Goal: Task Accomplishment & Management: Manage account settings

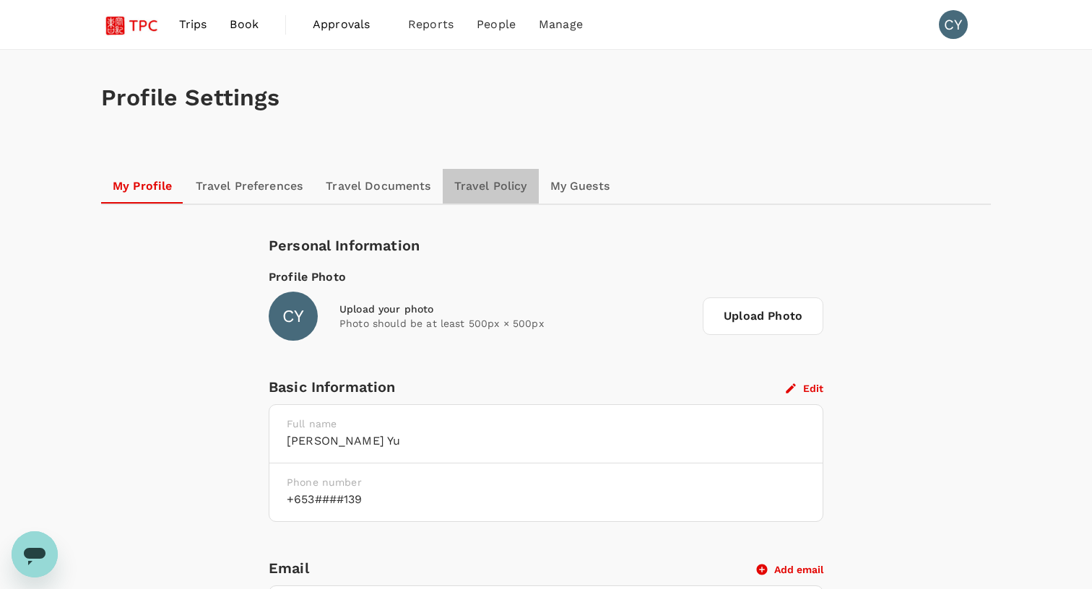
click at [482, 186] on link "Travel Policy" at bounding box center [491, 186] width 96 height 35
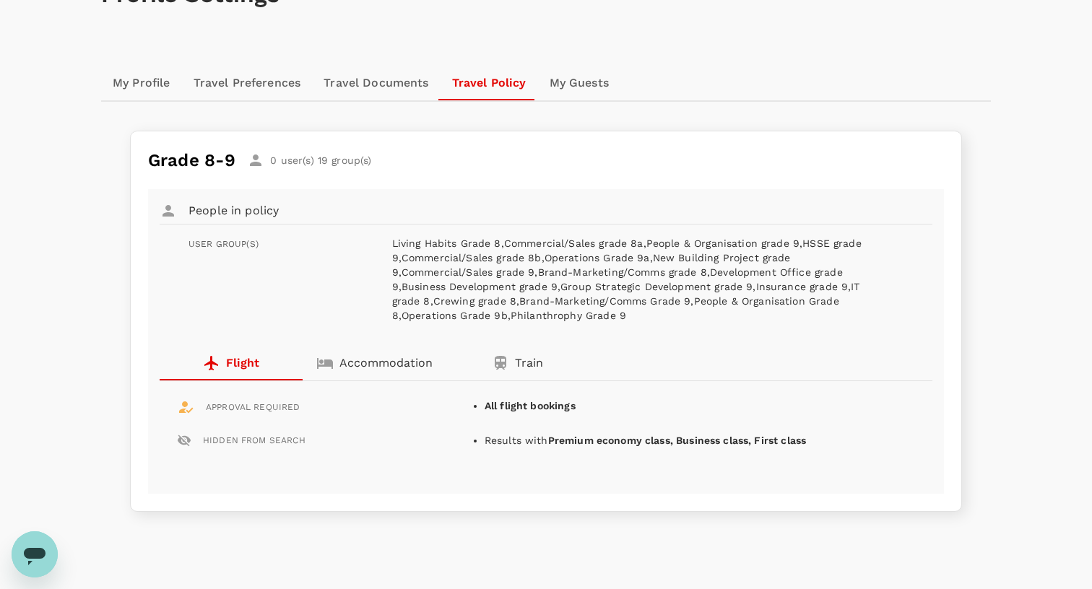
scroll to position [116, 0]
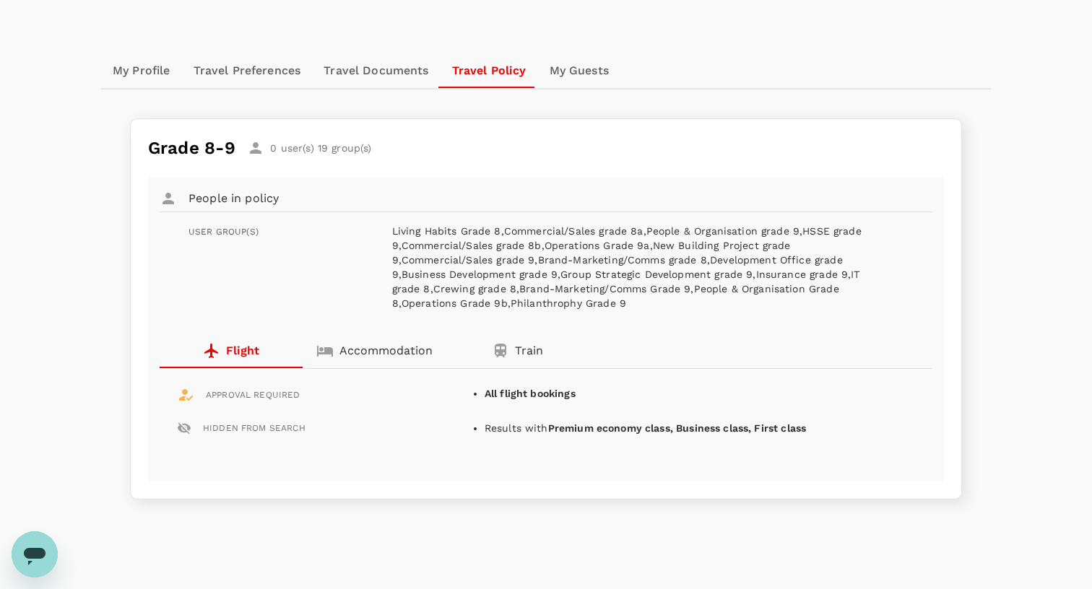
click at [378, 73] on link "Travel Documents" at bounding box center [376, 70] width 128 height 35
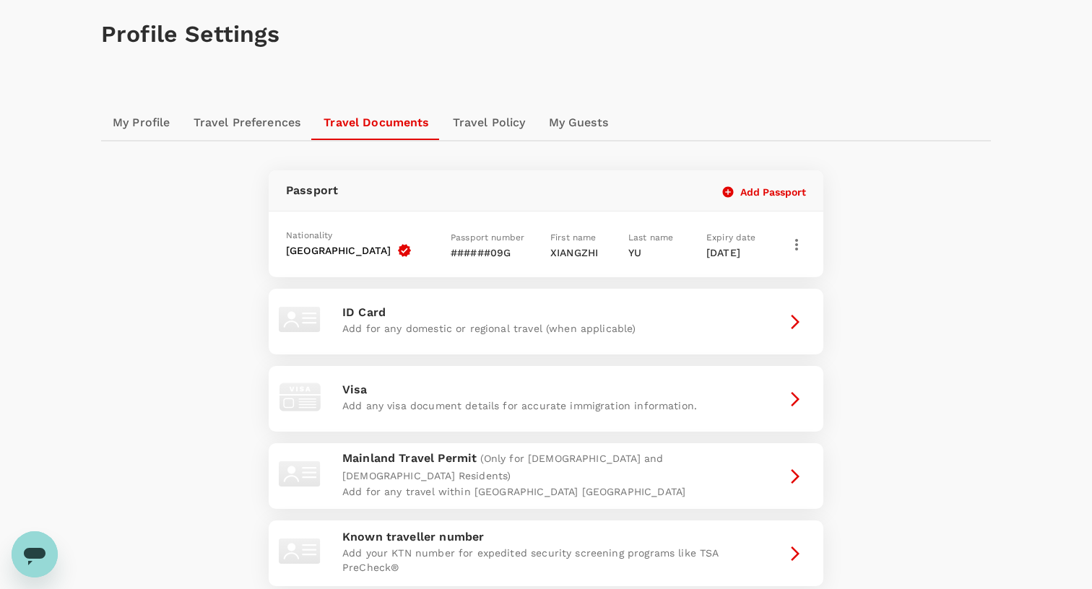
scroll to position [61, 0]
click at [250, 108] on link "Travel Preferences" at bounding box center [247, 125] width 131 height 35
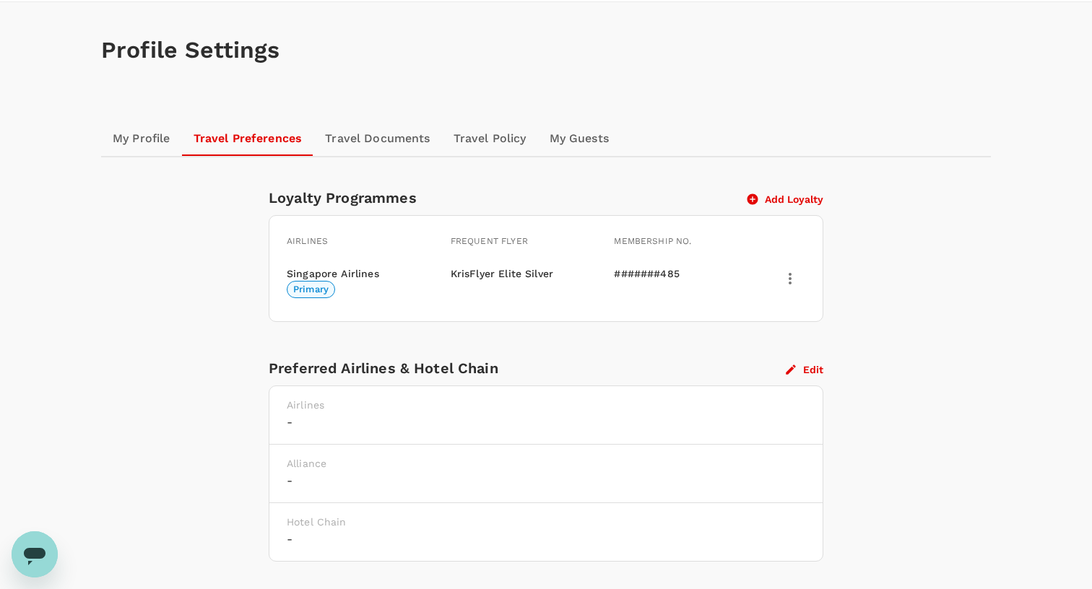
scroll to position [145, 0]
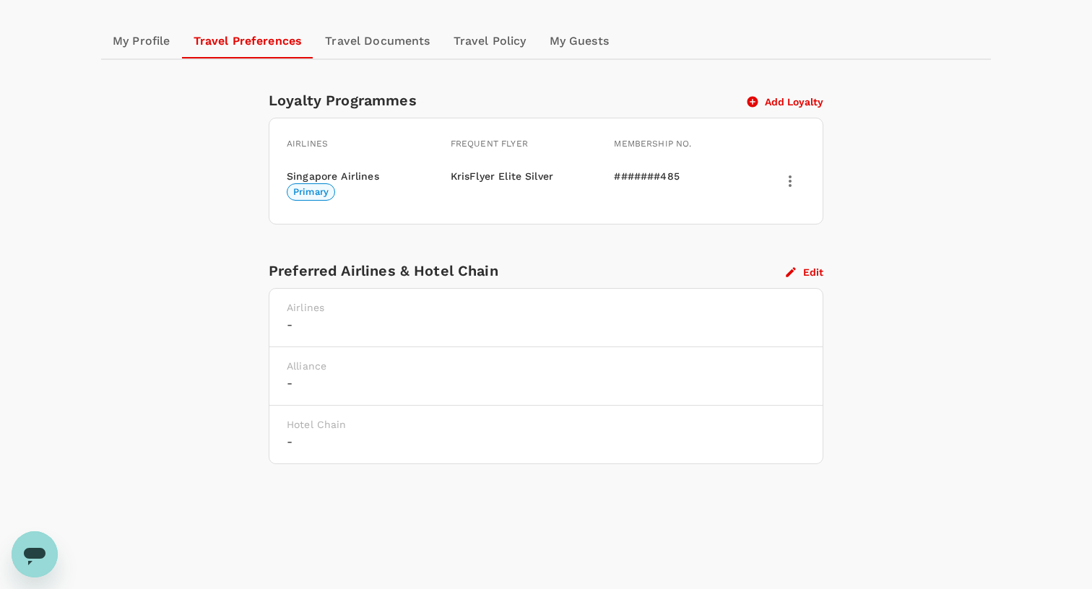
click at [318, 324] on h6 "-" at bounding box center [546, 325] width 519 height 20
click at [794, 272] on icon "button" at bounding box center [790, 272] width 13 height 13
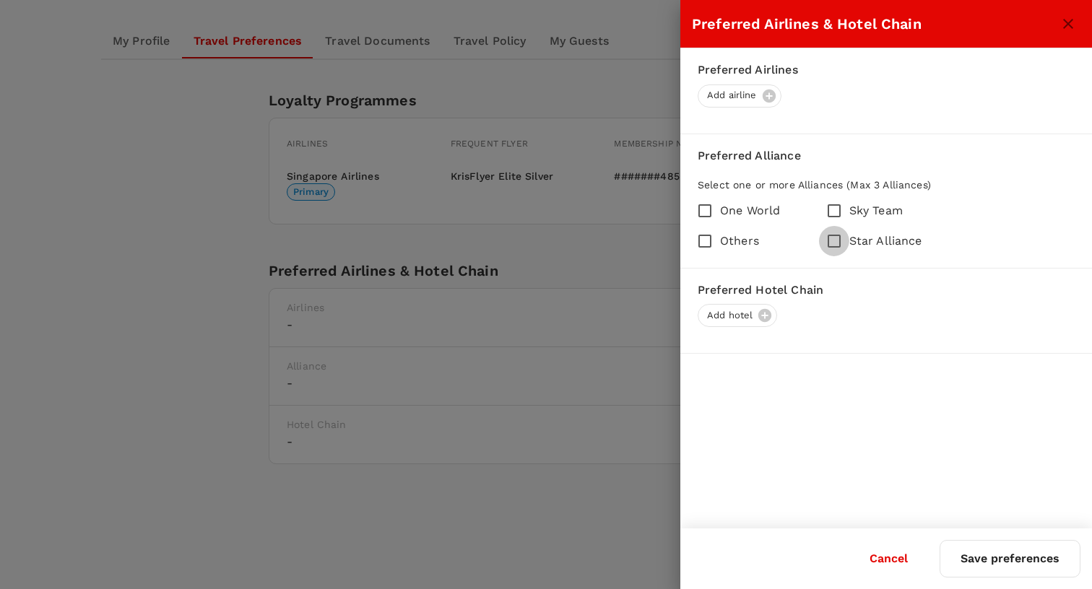
click at [826, 241] on input "Star Alliance" at bounding box center [834, 241] width 30 height 30
checkbox input "true"
click at [766, 99] on div "Add airline" at bounding box center [740, 95] width 84 height 23
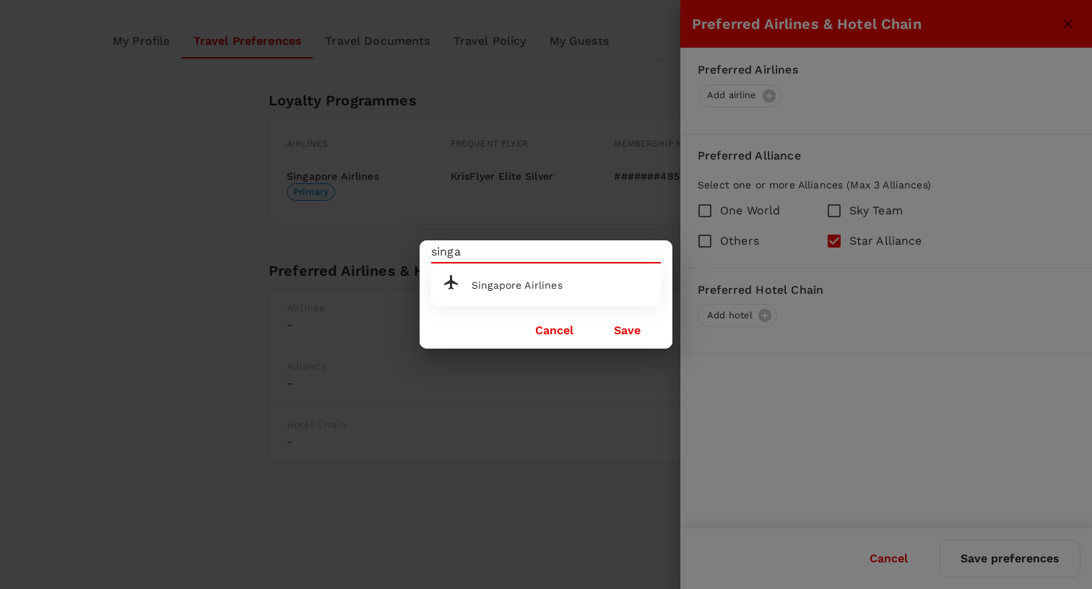
drag, startPoint x: 766, startPoint y: 99, endPoint x: 585, endPoint y: 285, distance: 259.4
click at [585, 285] on div "Singapore Airlines" at bounding box center [561, 285] width 178 height 12
type input "Singapore Airlines"
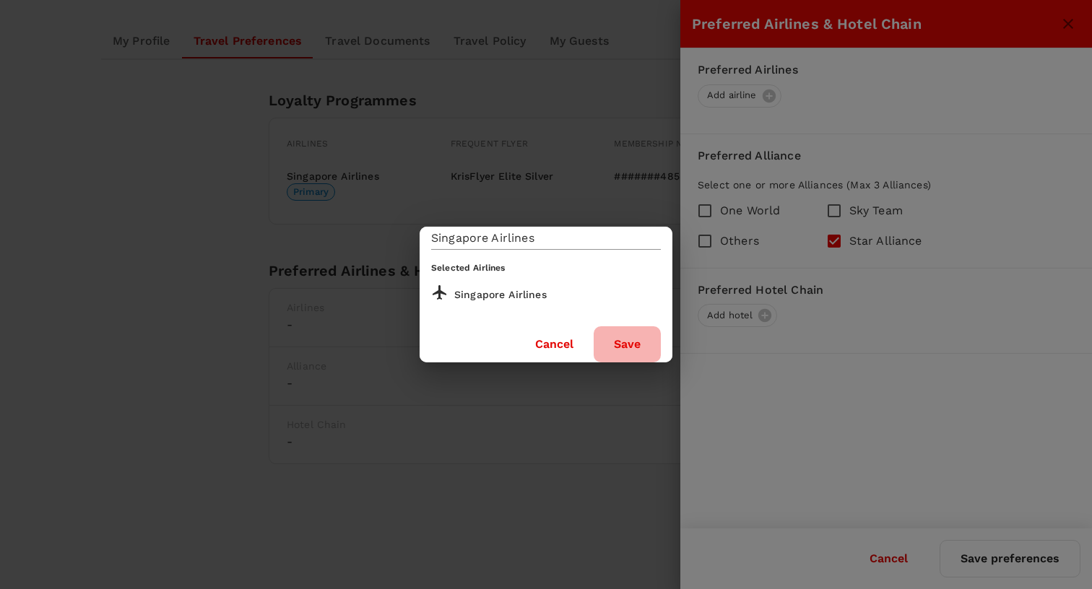
click at [618, 344] on button "Save" at bounding box center [627, 344] width 67 height 36
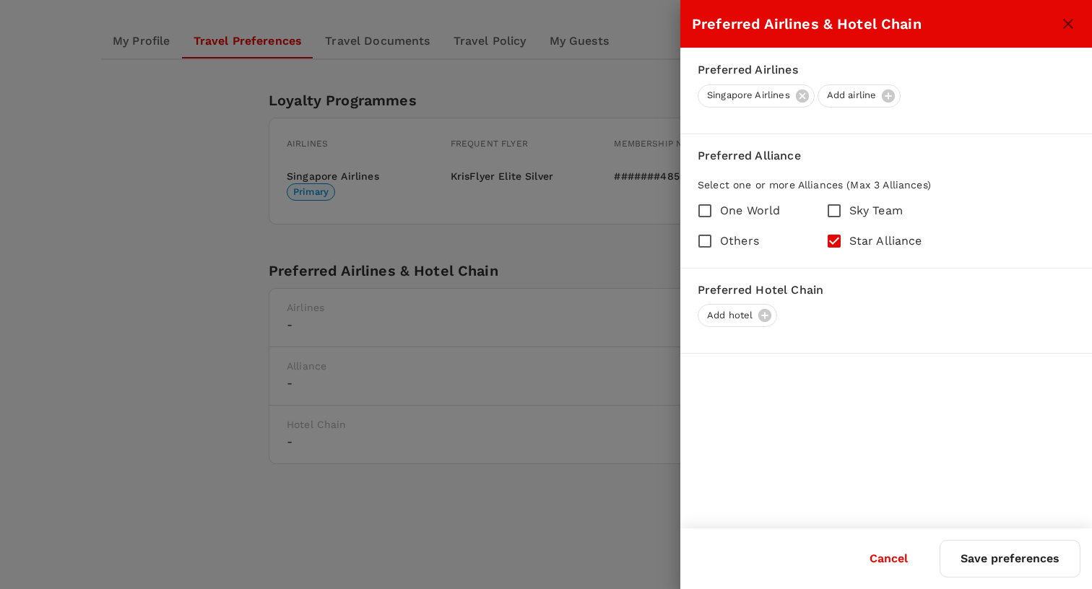
click at [981, 552] on button "Save preferences" at bounding box center [1010, 559] width 141 height 38
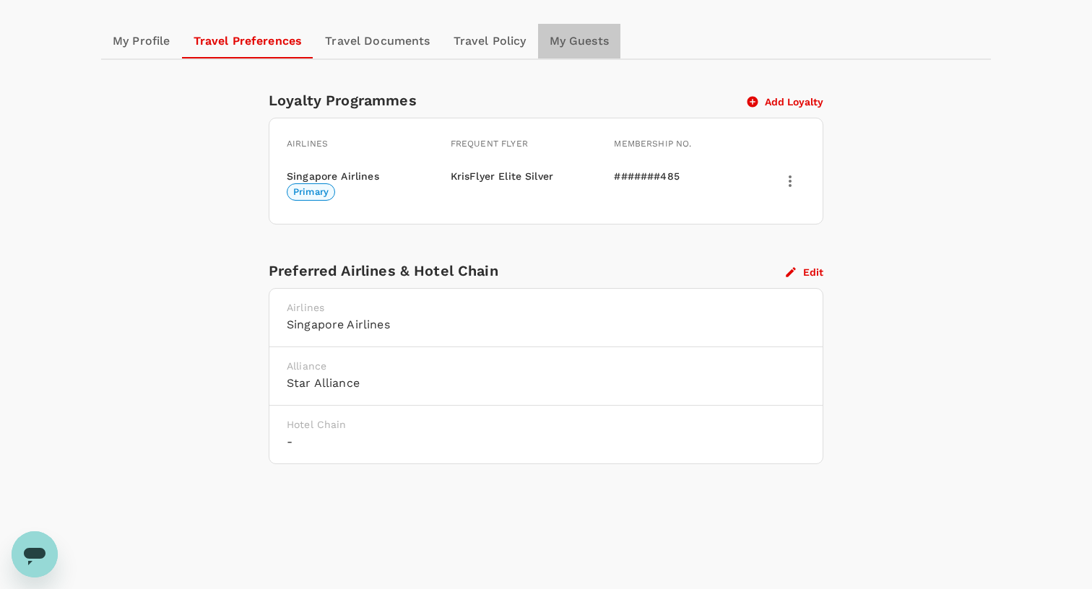
click at [599, 42] on link "My Guests" at bounding box center [579, 41] width 82 height 35
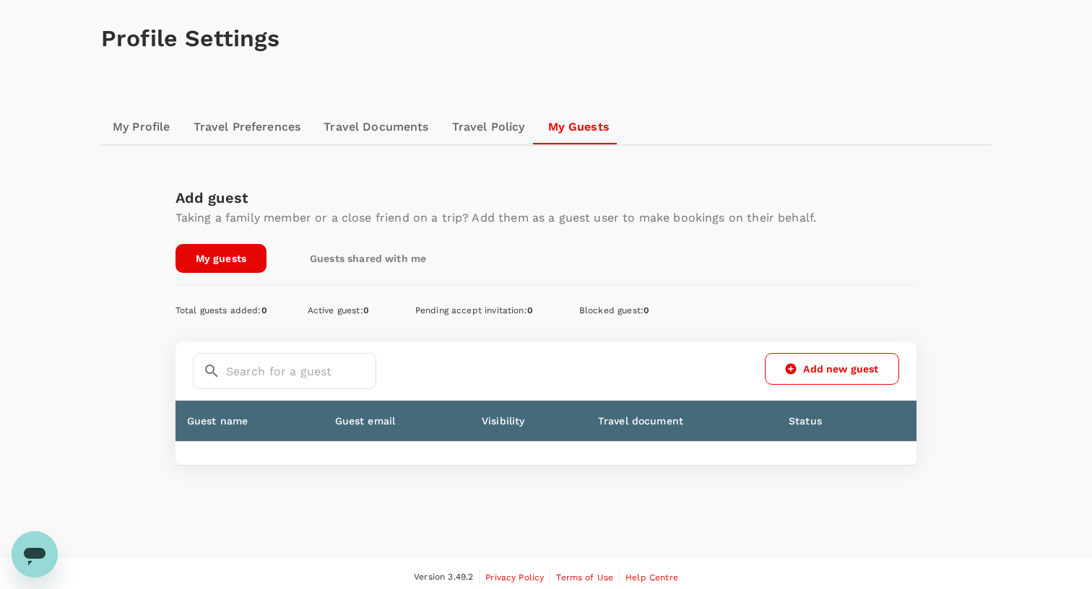
scroll to position [14, 0]
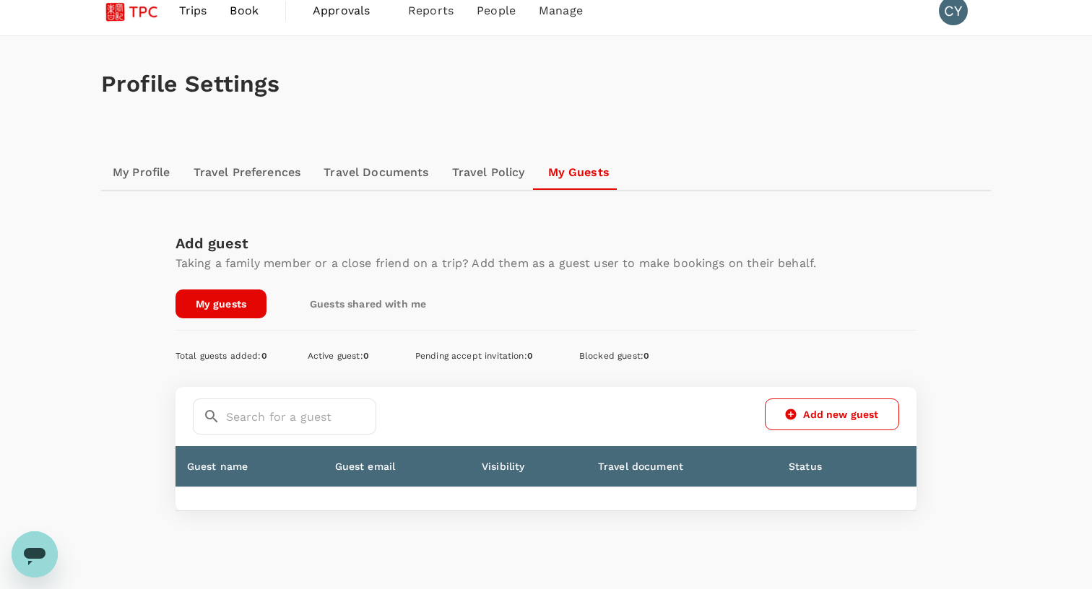
click at [461, 172] on link "Travel Policy" at bounding box center [489, 172] width 96 height 35
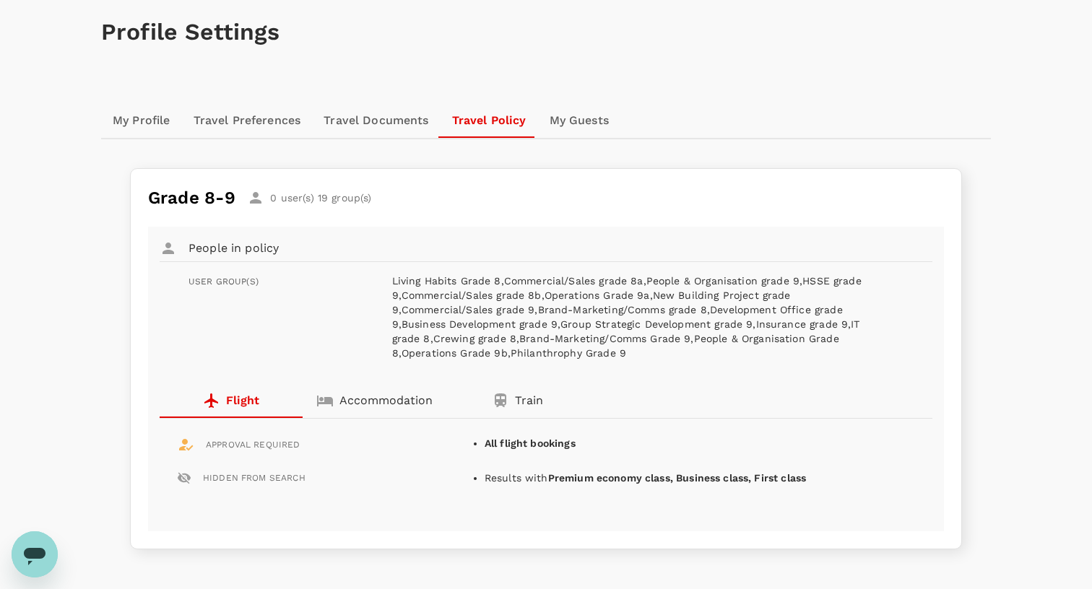
scroll to position [69, 0]
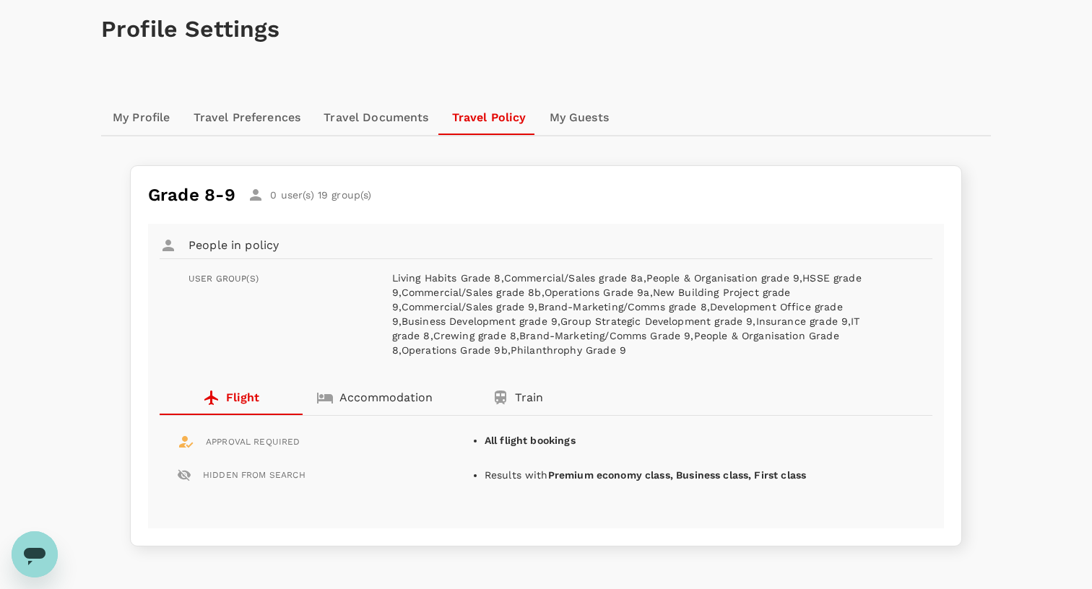
click at [379, 135] on hr at bounding box center [546, 135] width 890 height 1
click at [378, 118] on link "Travel Documents" at bounding box center [376, 117] width 128 height 35
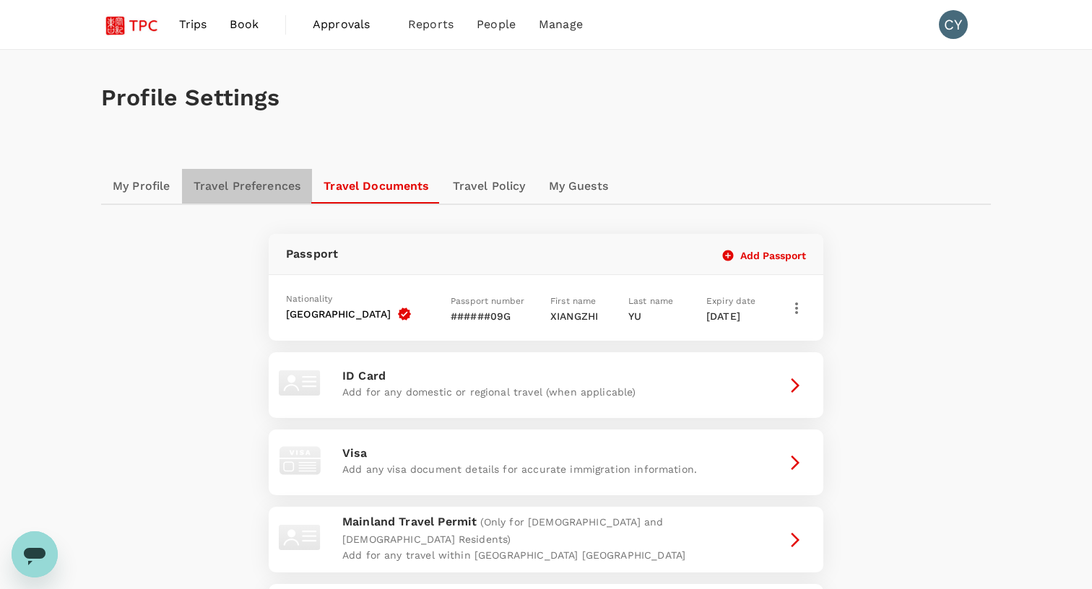
click at [250, 175] on link "Travel Preferences" at bounding box center [247, 186] width 131 height 35
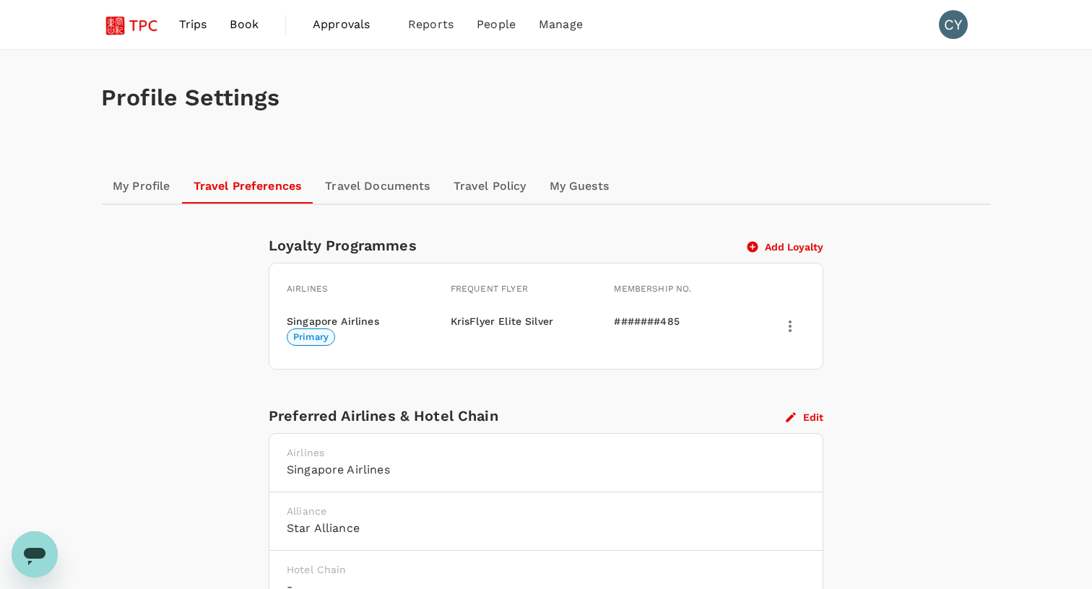
click at [134, 193] on link "My Profile" at bounding box center [141, 186] width 81 height 35
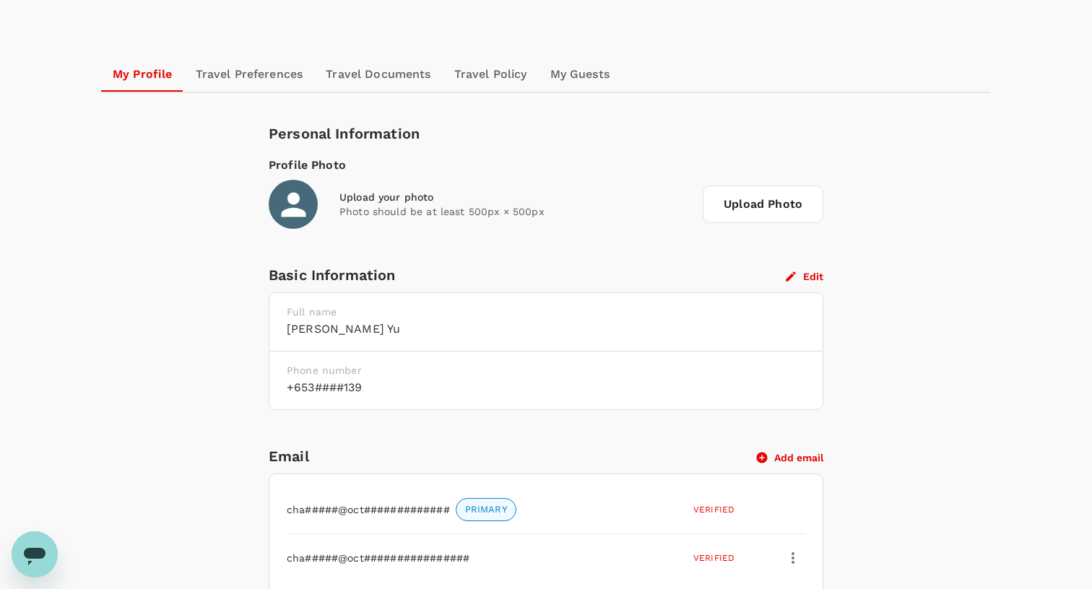
scroll to position [109, 0]
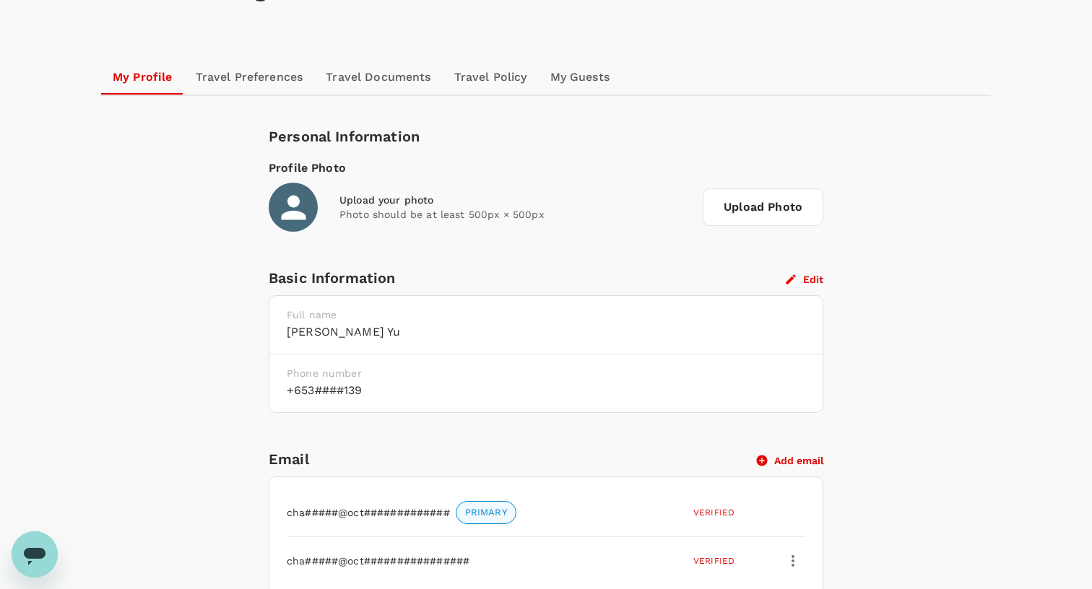
click at [820, 267] on div "Basic Information Edit" at bounding box center [546, 277] width 555 height 23
click at [807, 274] on button "Edit" at bounding box center [805, 279] width 38 height 13
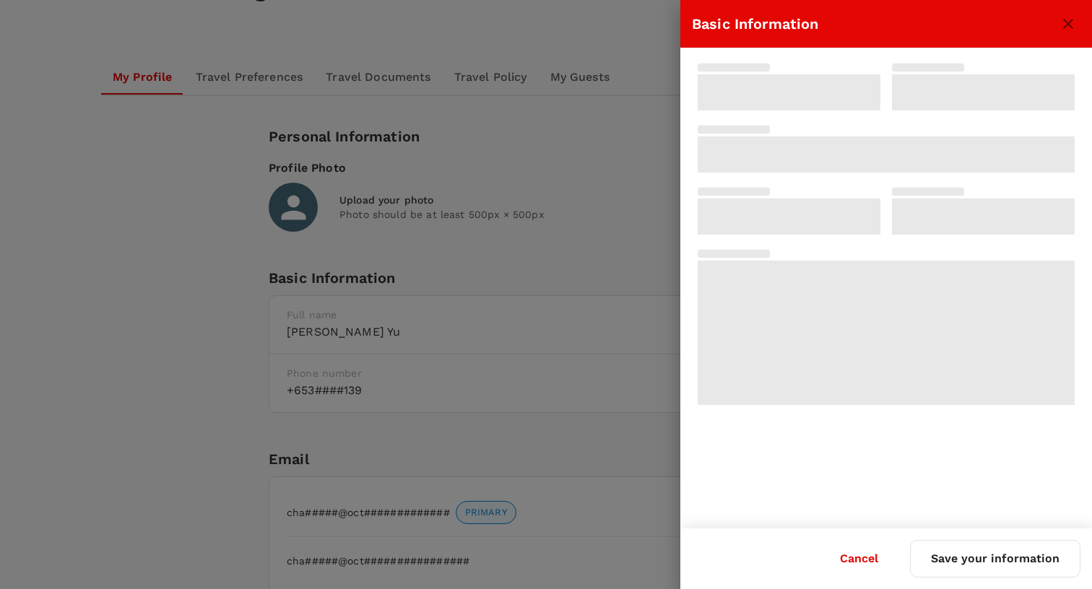
type input "[PERSON_NAME]"
type input "Yu"
type input "65"
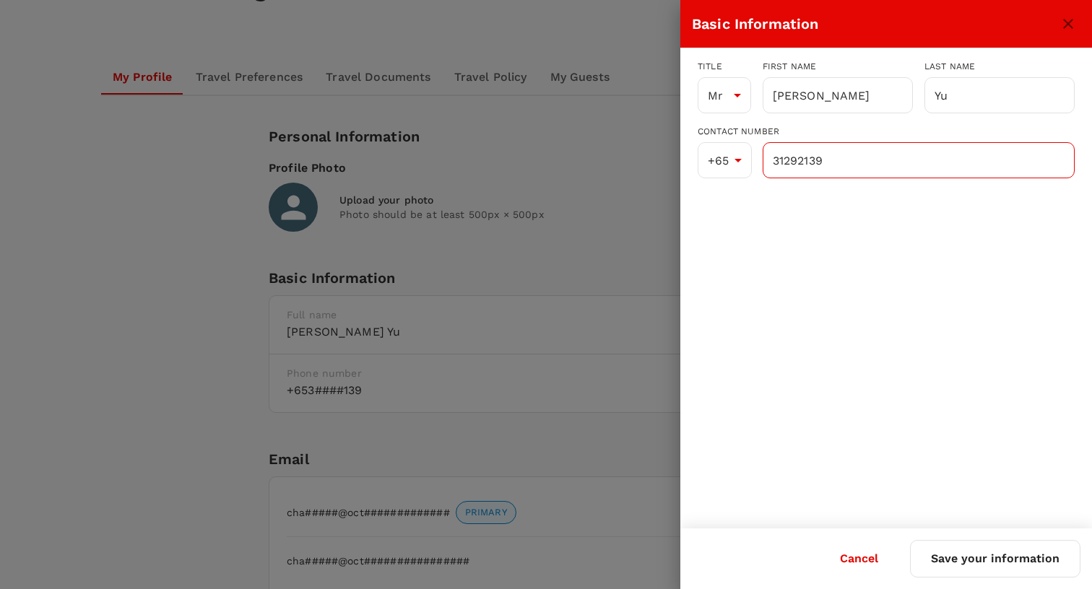
click at [823, 159] on input "31292139" at bounding box center [919, 160] width 312 height 36
click at [936, 560] on button "Save your information" at bounding box center [995, 559] width 170 height 38
click at [1070, 23] on icon "close" at bounding box center [1068, 24] width 10 height 10
type input "94564901"
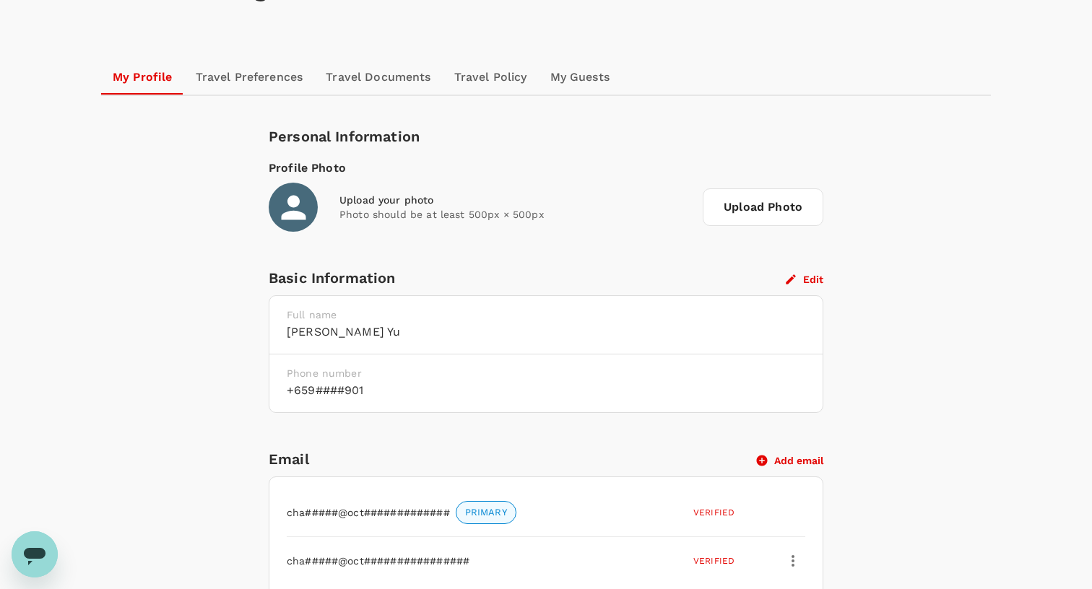
click at [765, 213] on span "Upload Photo" at bounding box center [763, 207] width 121 height 38
click at [0, 0] on input "Upload Photo" at bounding box center [0, 0] width 0 height 0
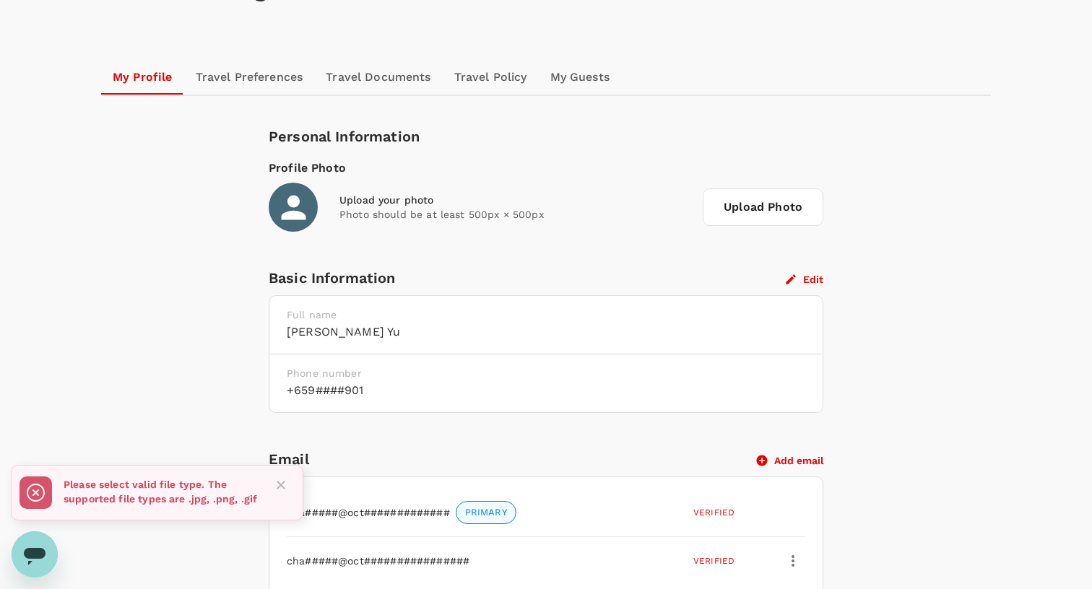
click at [746, 207] on span "Upload Photo" at bounding box center [763, 207] width 121 height 38
click at [0, 0] on input "Upload Photo" at bounding box center [0, 0] width 0 height 0
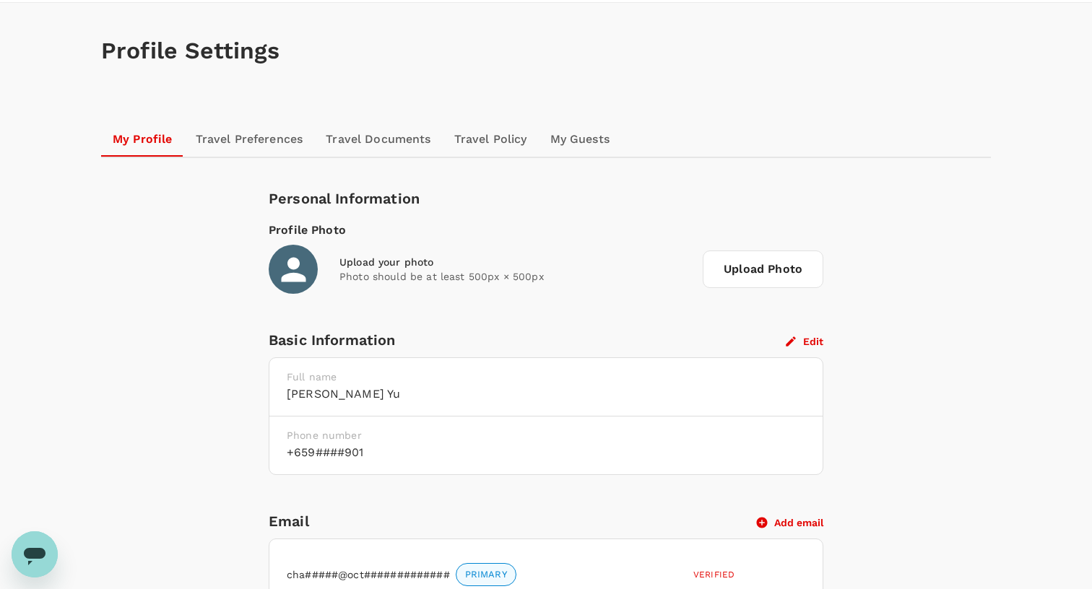
scroll to position [49, 0]
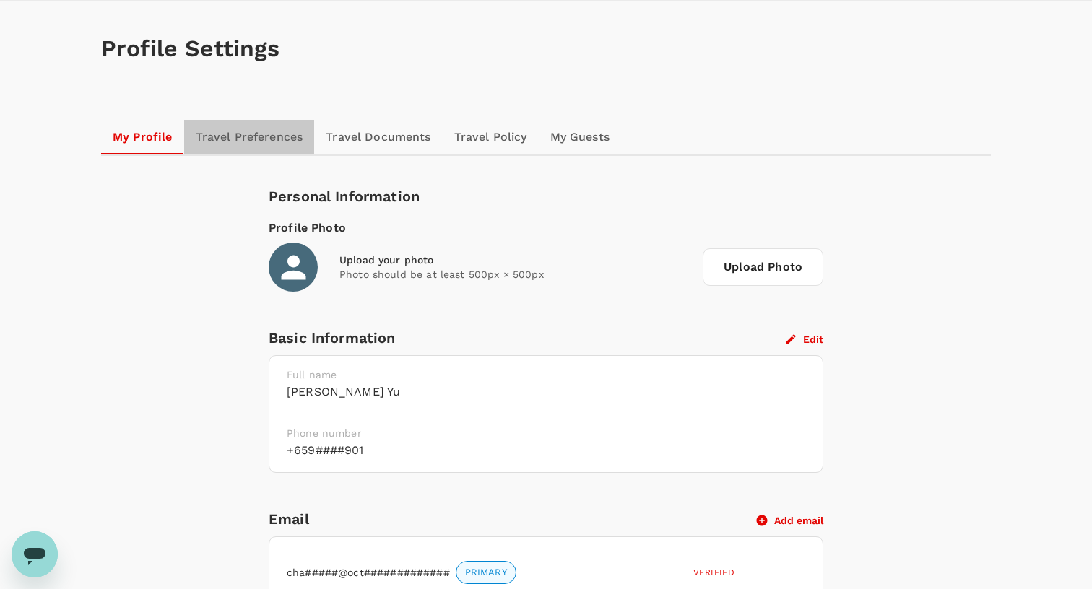
click at [221, 136] on link "Travel Preferences" at bounding box center [249, 137] width 131 height 35
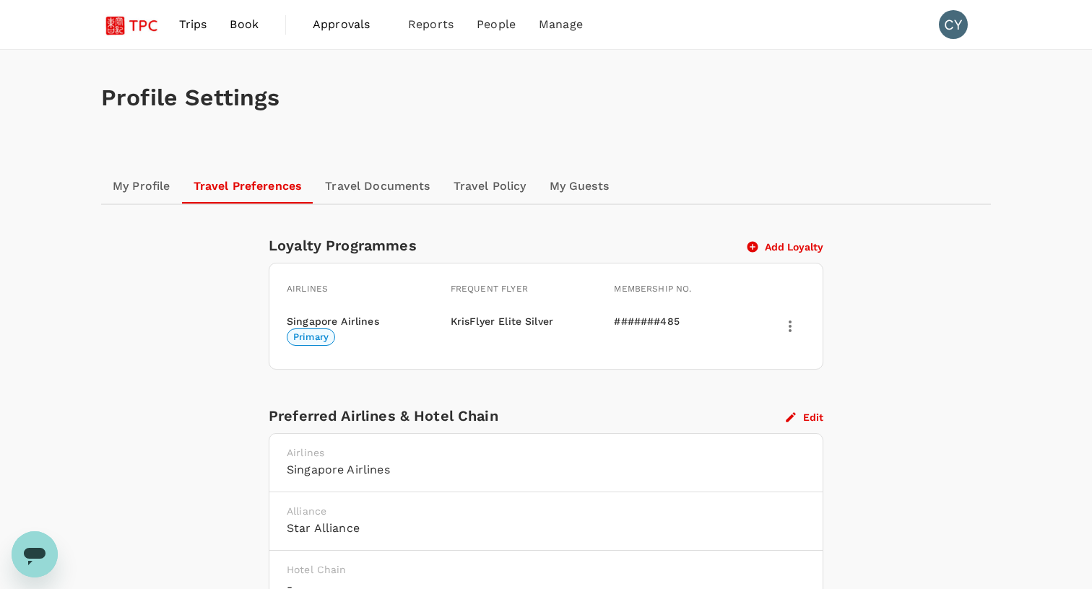
click at [181, 35] on link "Trips" at bounding box center [193, 24] width 51 height 49
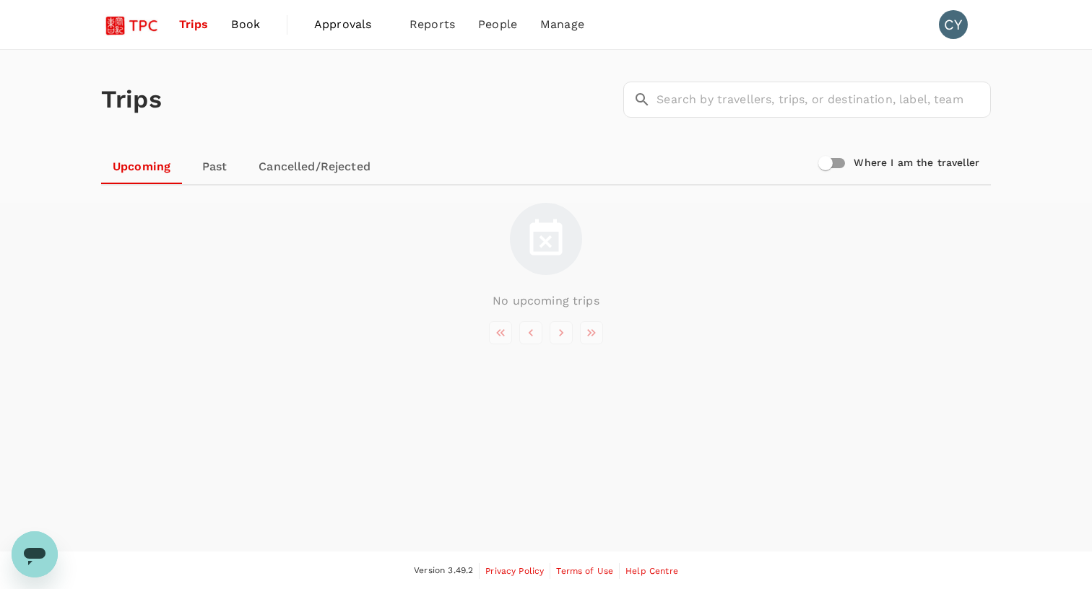
click at [131, 29] on img at bounding box center [134, 25] width 66 height 32
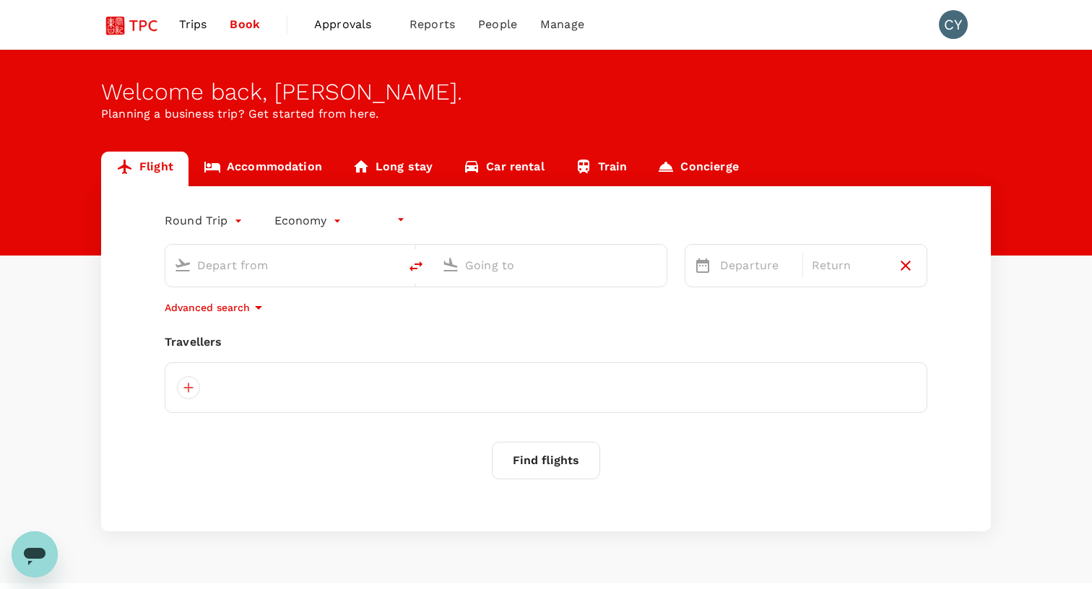
type input "undefined, undefined (any)"
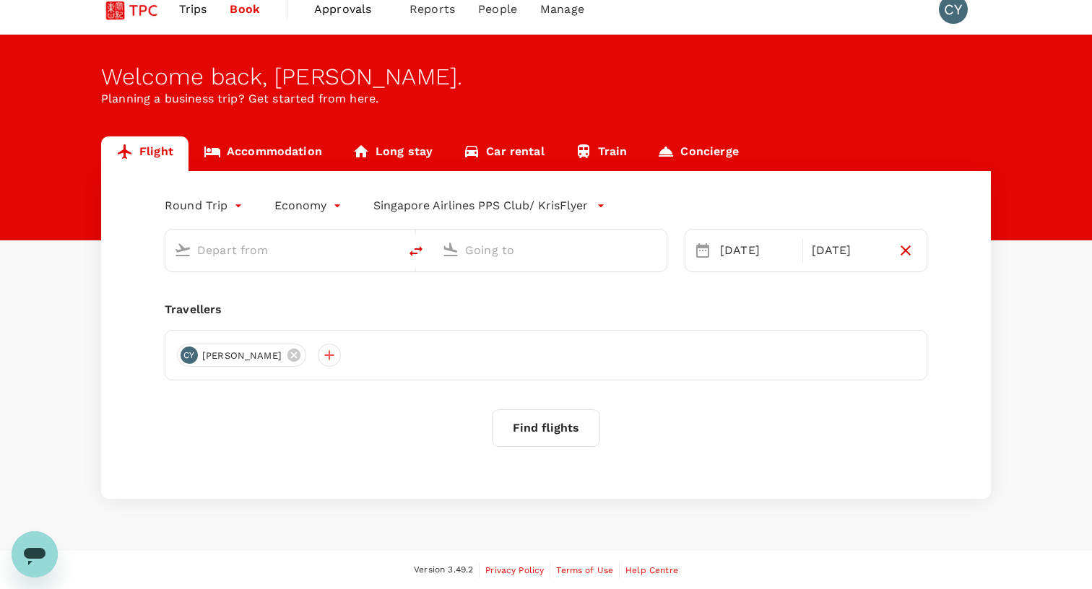
type input "Singapore Changi (SIN)"
type input "Shanghai Pudong Intl (PVG)"
type input "Singapore Changi (SIN)"
type input "Shanghai Pudong Intl (PVG)"
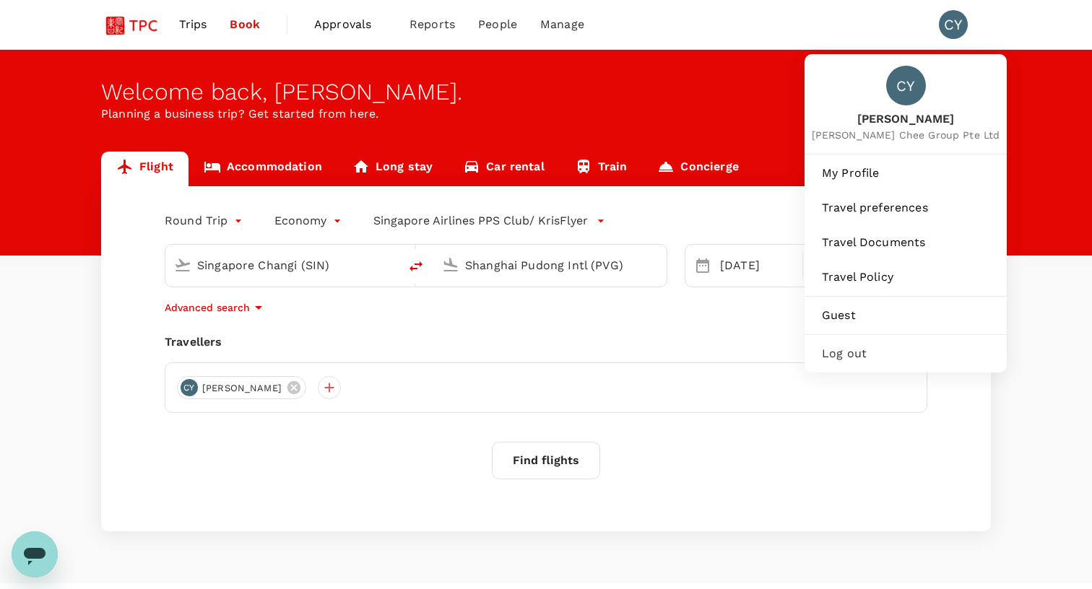
click at [955, 27] on div "CY" at bounding box center [953, 24] width 29 height 29
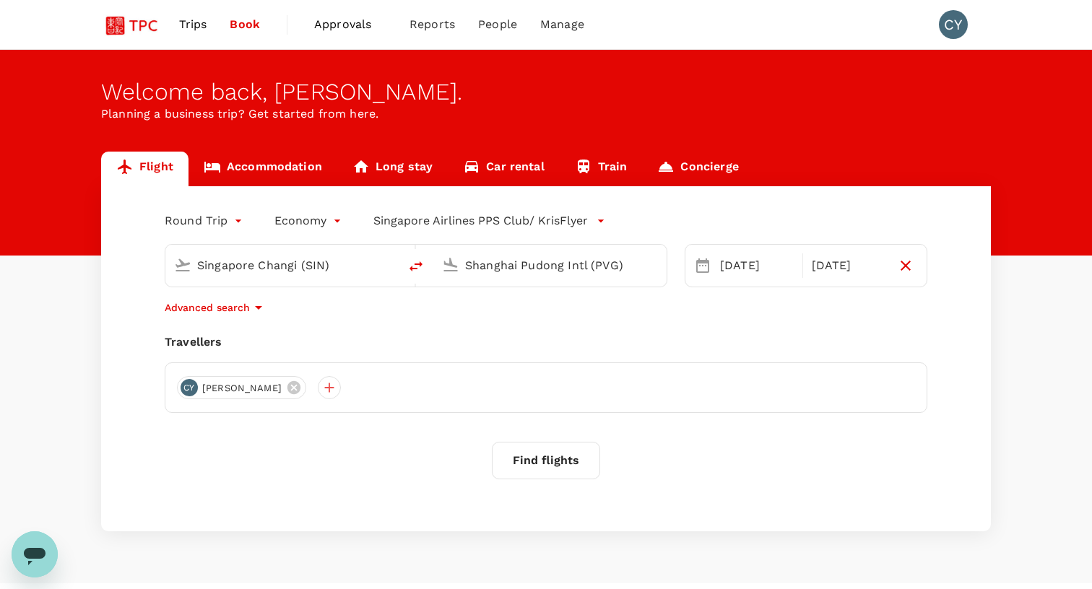
click at [955, 27] on div "CY" at bounding box center [953, 24] width 29 height 29
